Goal: Task Accomplishment & Management: Complete application form

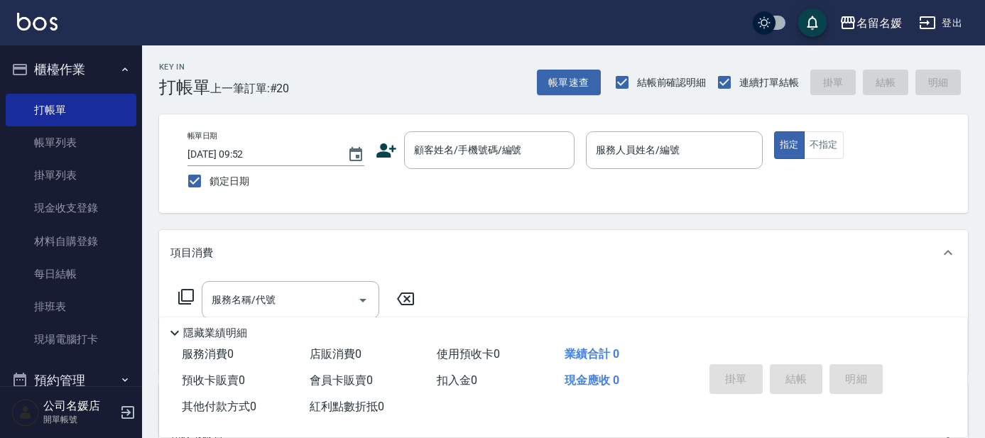
click at [6, 398] on div "公司名媛店 開單帳號" at bounding box center [71, 412] width 142 height 51
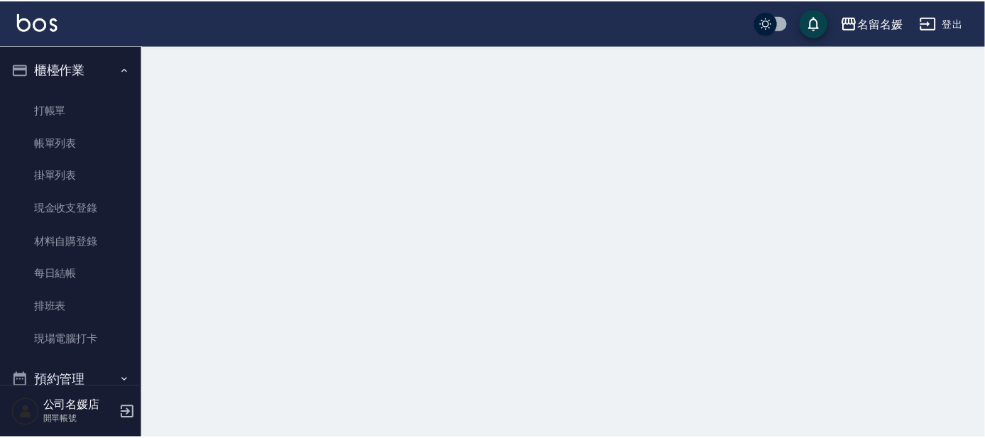
scroll to position [10, 0]
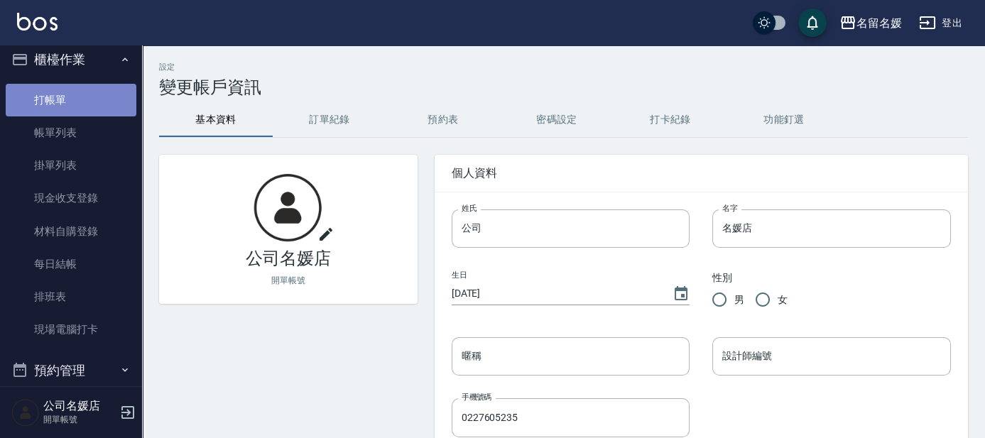
drag, startPoint x: 94, startPoint y: 87, endPoint x: 87, endPoint y: 99, distance: 13.8
click at [94, 88] on link "打帳單" at bounding box center [71, 100] width 131 height 33
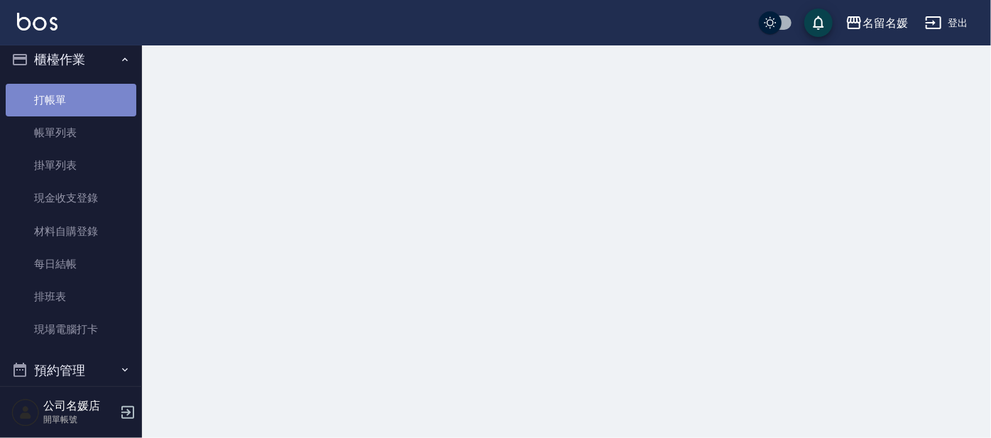
click at [87, 99] on link "打帳單" at bounding box center [71, 100] width 131 height 33
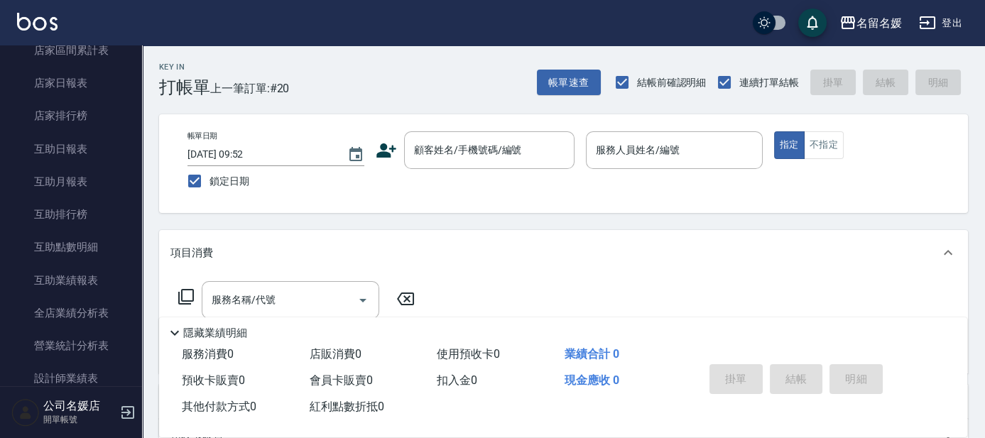
scroll to position [398, 0]
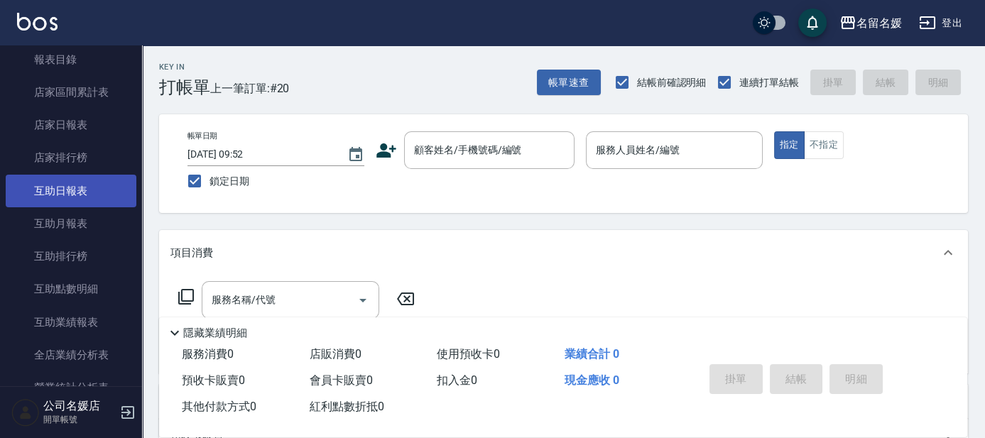
click at [94, 190] on link "互助日報表" at bounding box center [71, 191] width 131 height 33
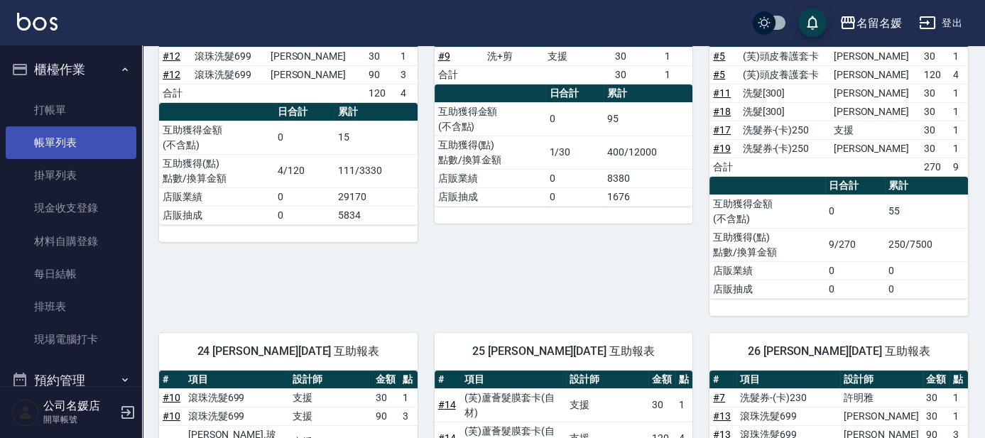
scroll to position [88, 0]
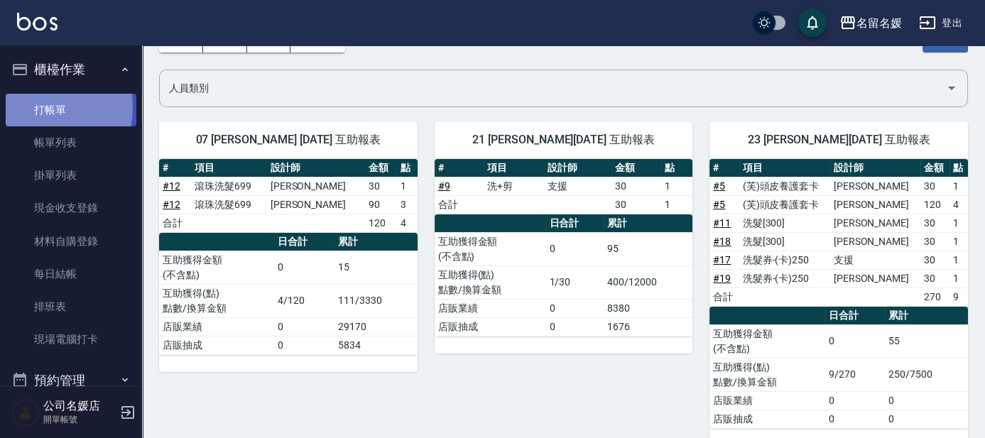
click at [41, 107] on link "打帳單" at bounding box center [71, 110] width 131 height 33
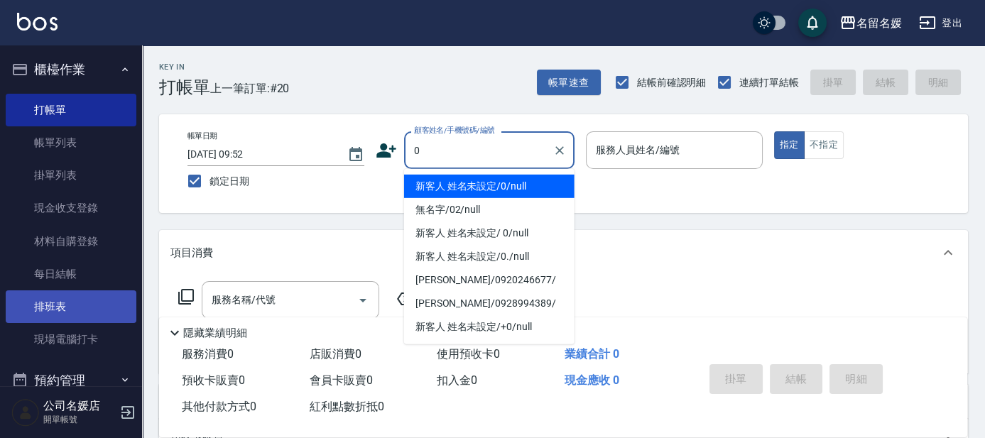
type input "0"
type input "13"
type button "true"
type input "新客人 姓名未設定/0/null"
type input "支援-13"
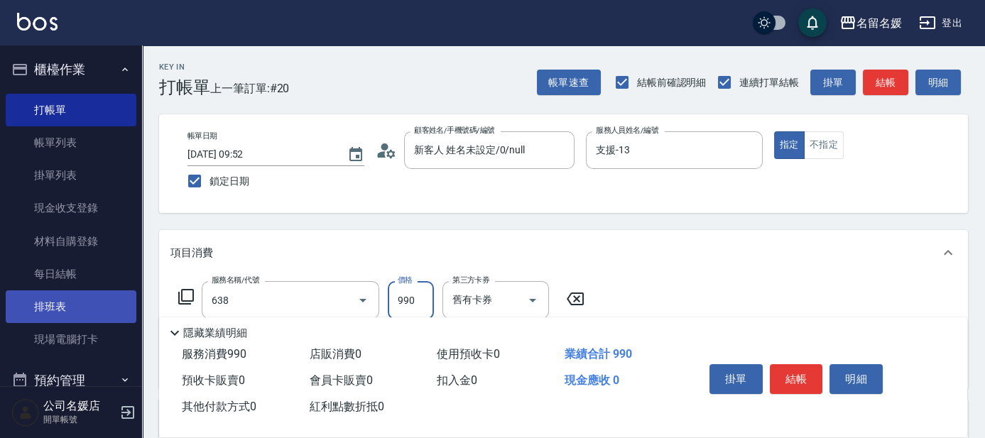
type input "(芙)頭皮養護套卡(638)"
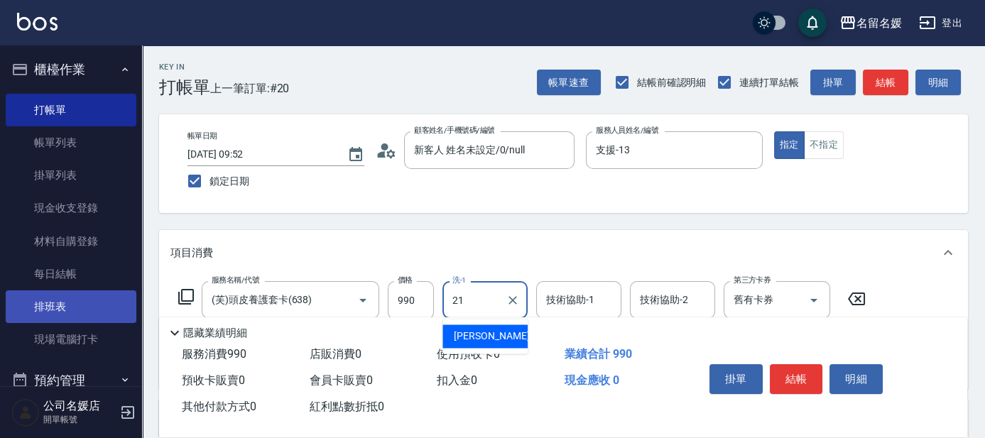
type input "[PERSON_NAME]-21"
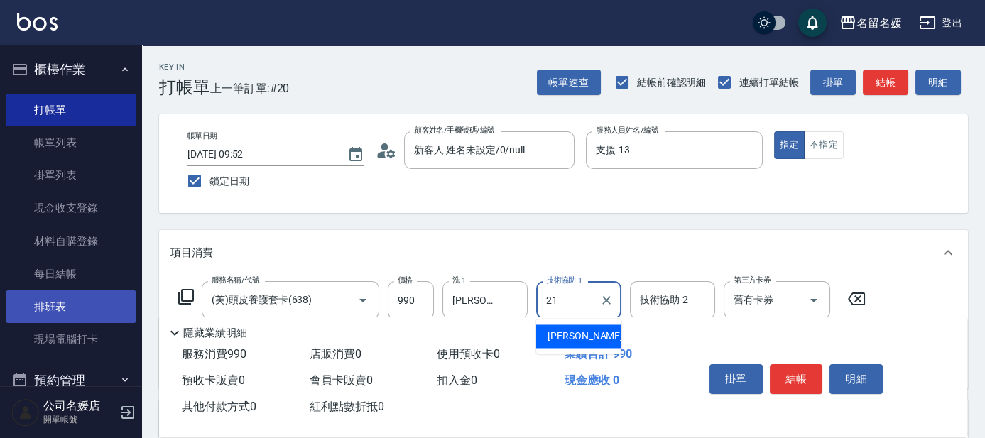
type input "[PERSON_NAME]-21"
type input "2"
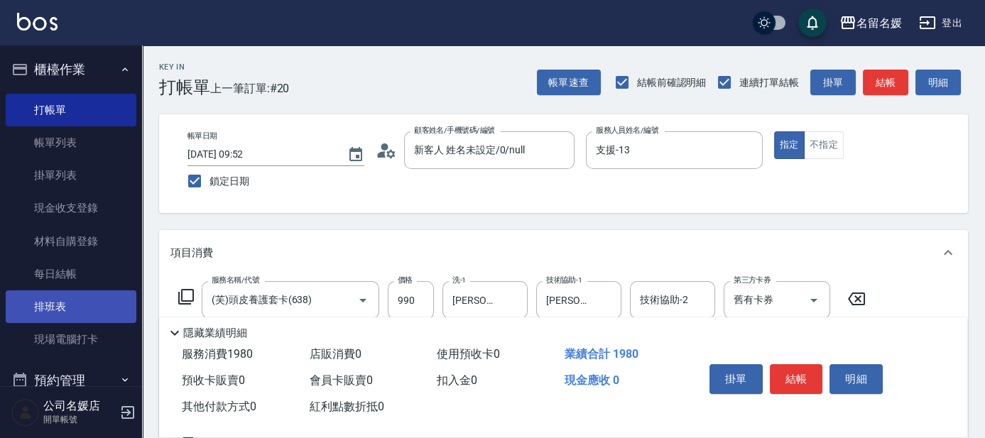
type input "(芙)頭皮養護套卡(638)"
type input "yun-28"
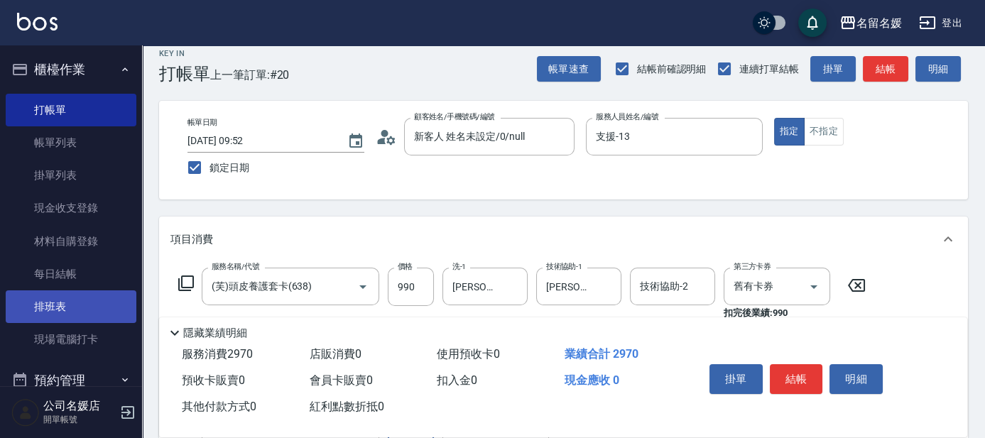
type input "(芙)頭皮養護套卡(638)"
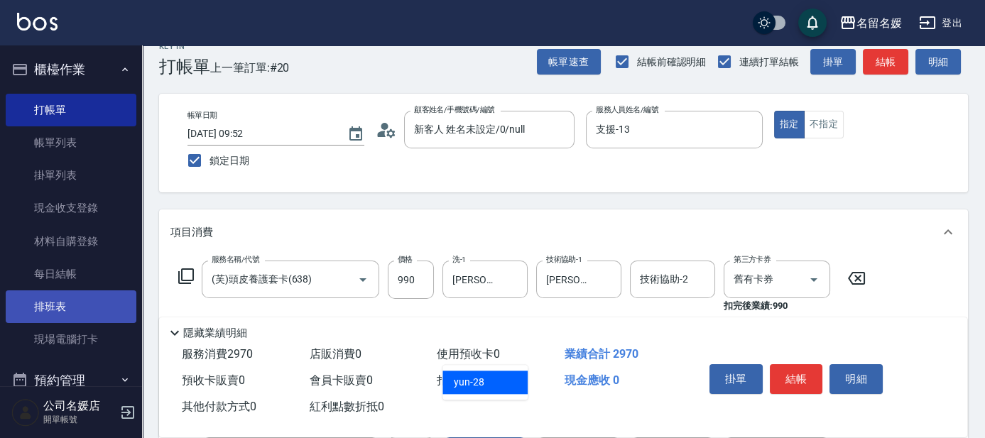
type input "yun-28"
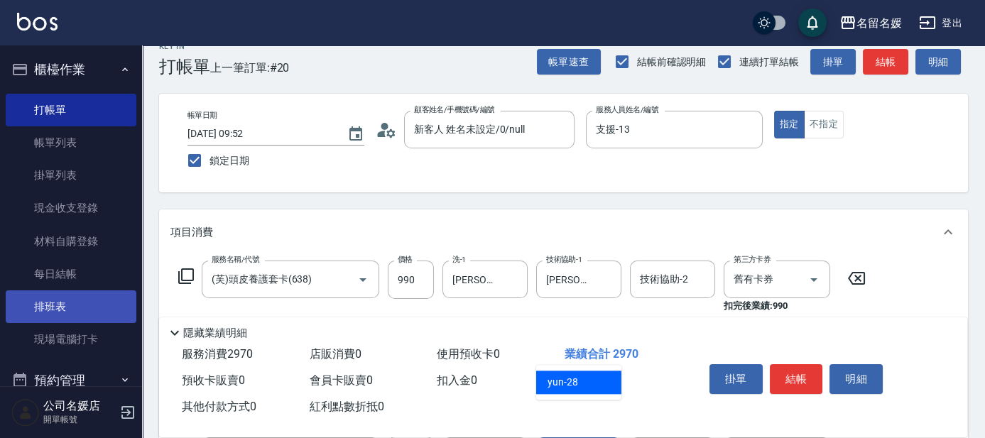
type input "yun-28"
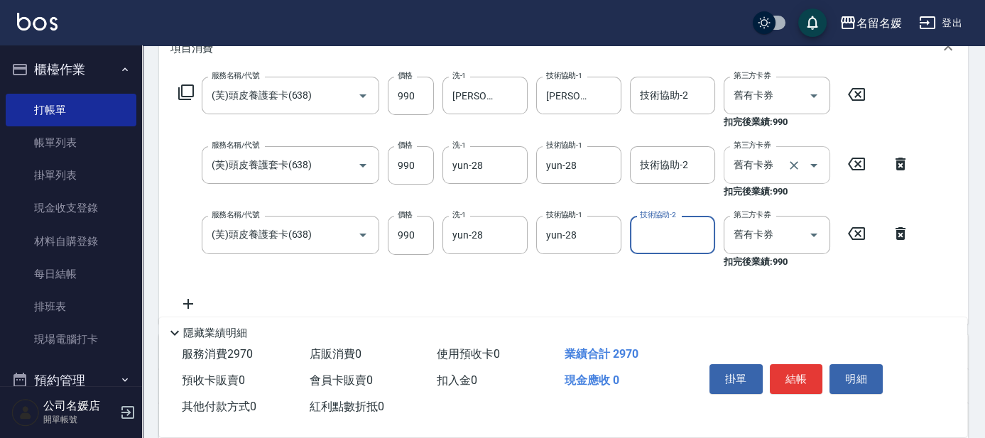
scroll to position [214, 0]
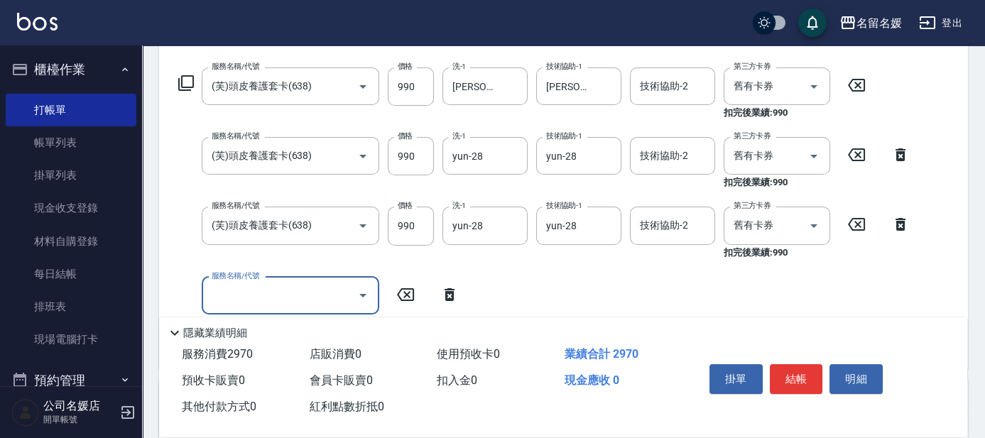
type input "6"
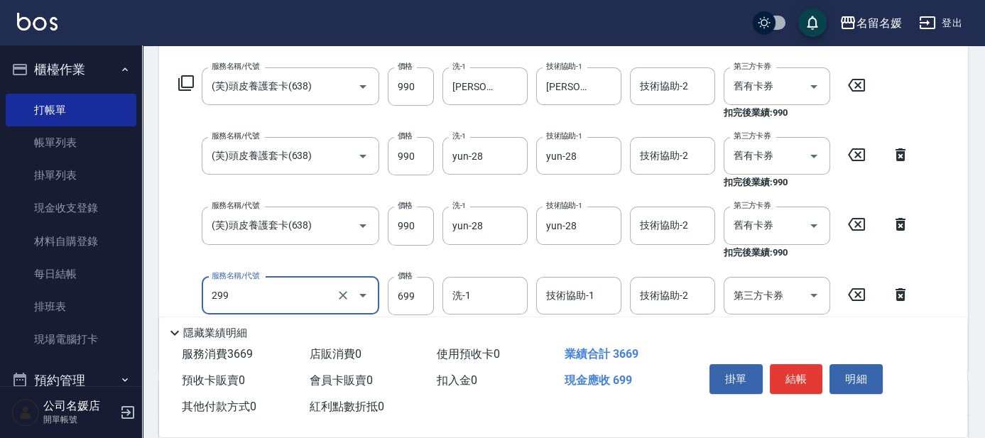
type input "滾珠洗髮699(299)"
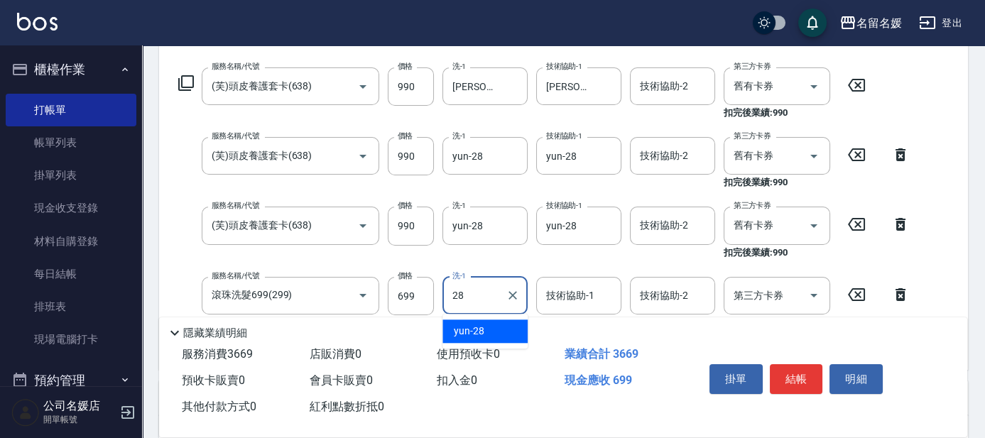
type input "28"
type input "2"
type input "yun-28"
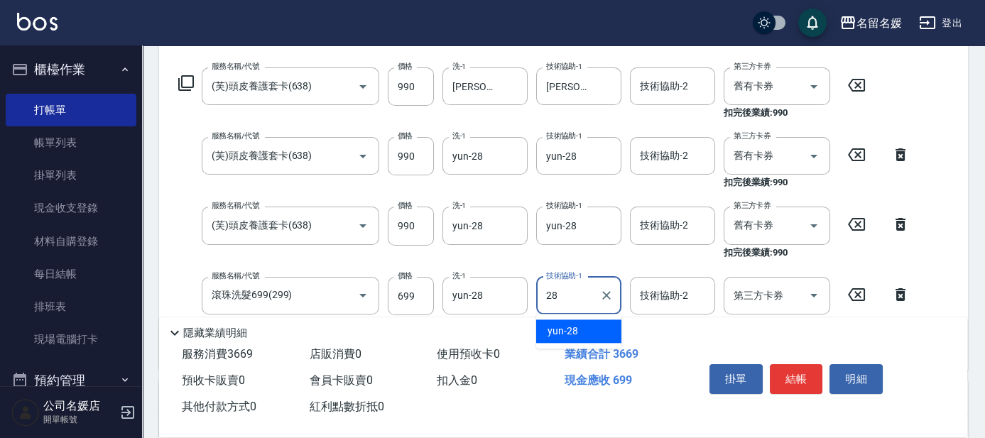
type input "yun-28"
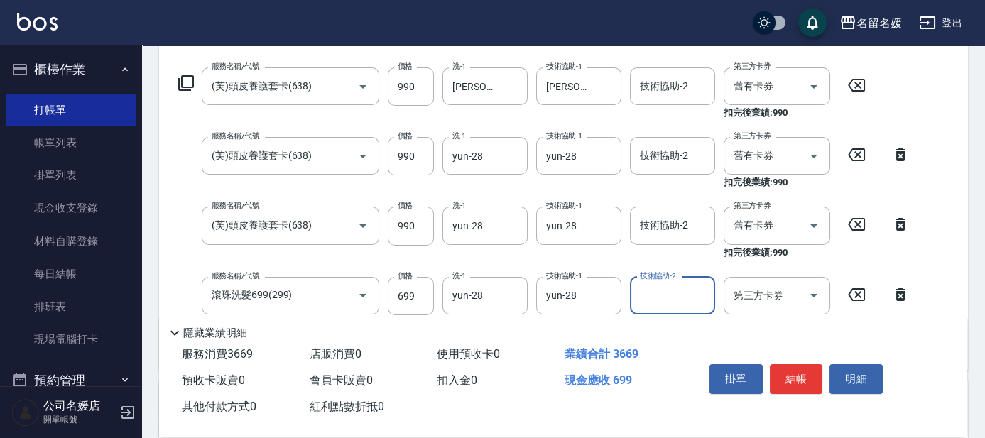
scroll to position [0, 0]
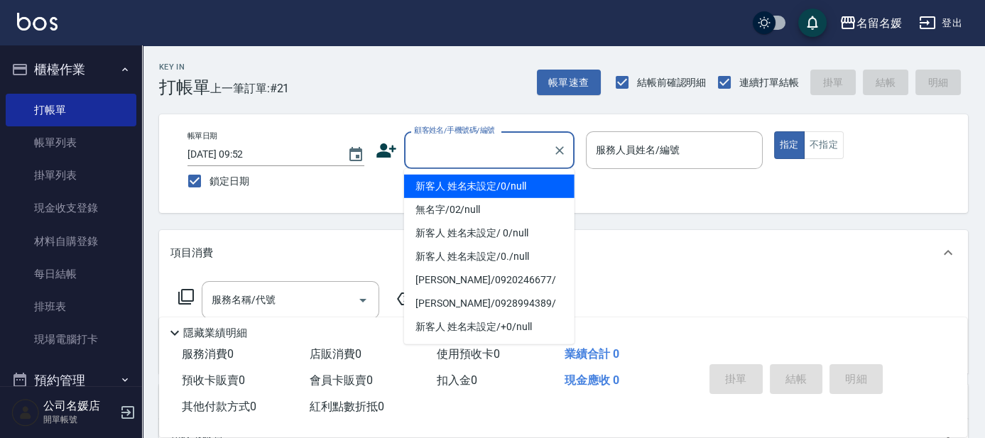
type input "1"
type input "新客人 姓名未設定/0/null"
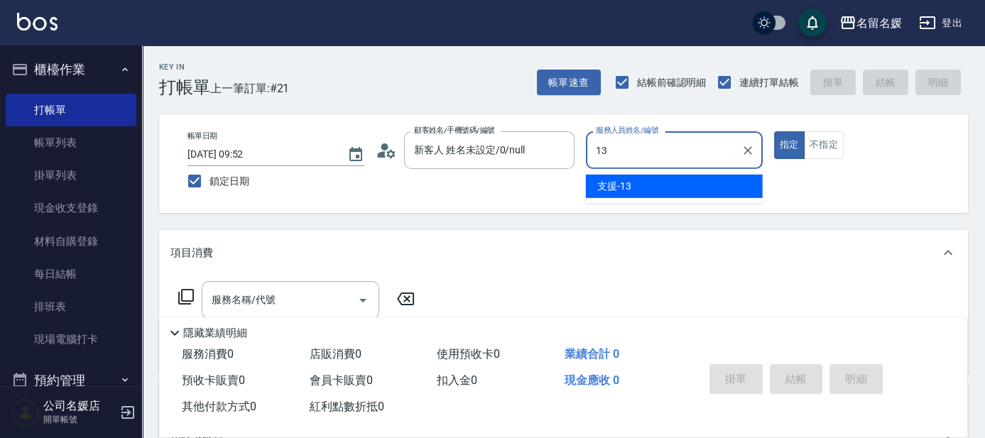
type input "支援-13"
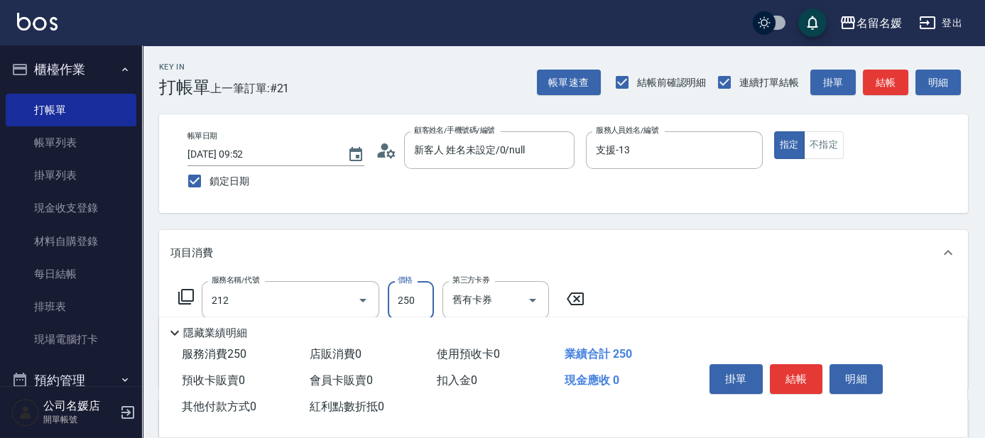
type input "洗髮券-(卡)250(212)"
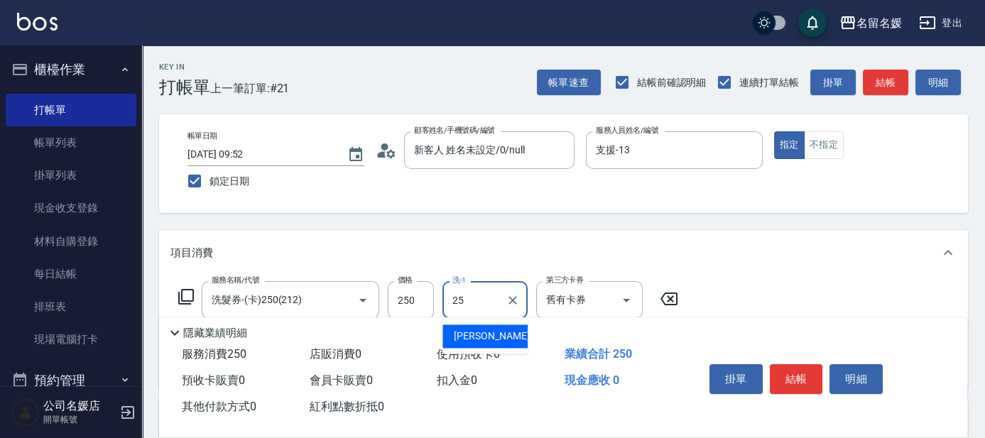
type input "[PERSON_NAME]-25"
